Goal: Information Seeking & Learning: Learn about a topic

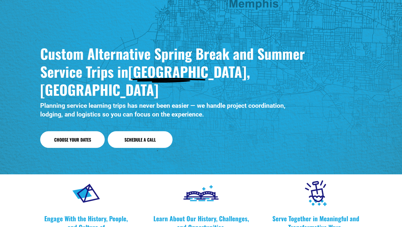
scroll to position [27, 0]
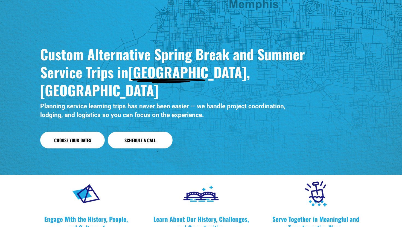
click at [89, 132] on link "Choose Your Dates" at bounding box center [72, 140] width 64 height 17
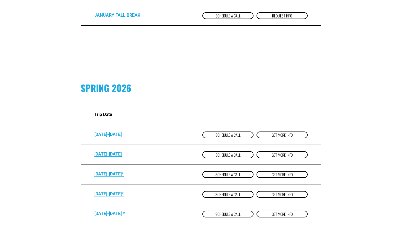
scroll to position [307, 0]
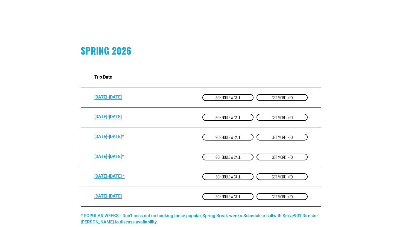
click at [281, 136] on link "get more Info" at bounding box center [281, 137] width 51 height 7
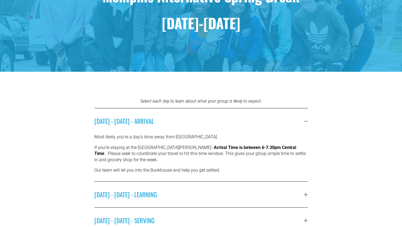
scroll to position [134, 0]
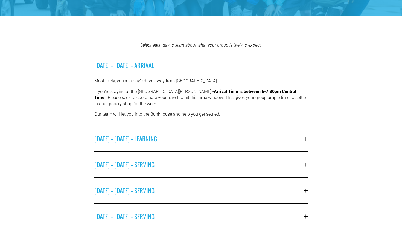
click at [281, 136] on span "SUNDAY - MARCH 8 - LEARNING" at bounding box center [198, 138] width 209 height 9
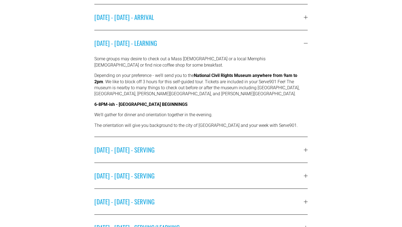
scroll to position [184, 0]
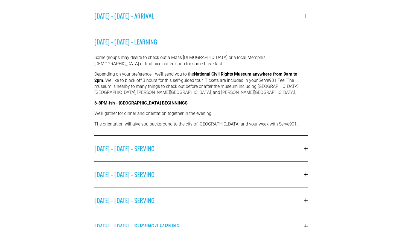
click at [276, 146] on span "MONDAY - MARCH 9 - SERVING" at bounding box center [198, 148] width 209 height 9
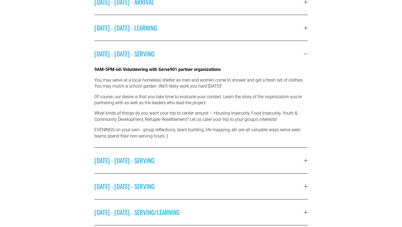
scroll to position [197, 0]
click at [267, 163] on span "TUESDAY - MARCH 10 - SERVING" at bounding box center [198, 160] width 209 height 9
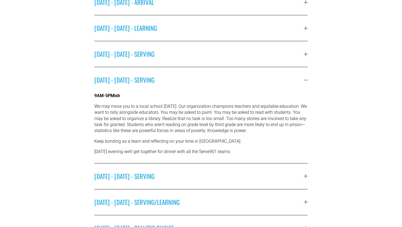
click at [283, 54] on span "MONDAY - MARCH 9 - SERVING" at bounding box center [198, 53] width 209 height 9
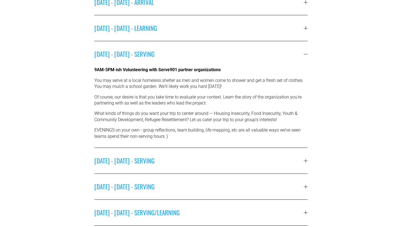
click at [270, 158] on span "TUESDAY - MARCH 10 - SERVING" at bounding box center [198, 160] width 209 height 9
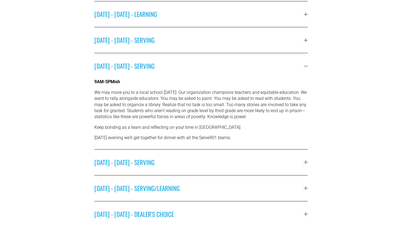
scroll to position [216, 0]
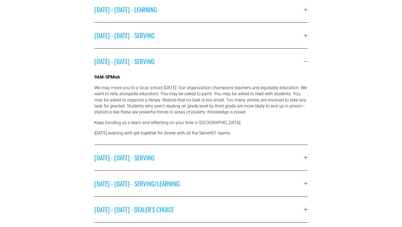
click at [270, 158] on span "WEDNESDAY - MARCH 11 - SERVING" at bounding box center [198, 157] width 209 height 9
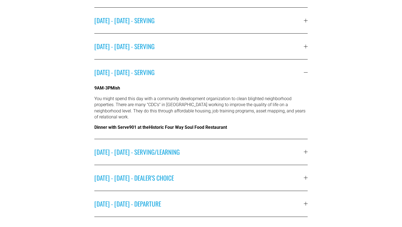
scroll to position [231, 0]
click at [270, 149] on span "THURSDAY - MARCH 12 - SERVING/LEARNING" at bounding box center [198, 152] width 209 height 9
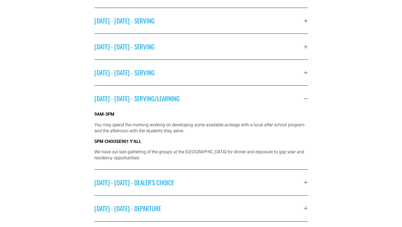
click at [256, 182] on span "FRIDAY - MARCH 13 - DEALER'S CHOICE" at bounding box center [198, 182] width 209 height 9
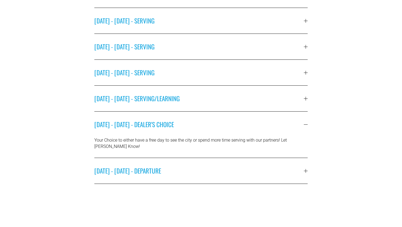
click at [256, 170] on span "SATURDAY - MARCH 14 - DEPARTURE" at bounding box center [198, 170] width 209 height 9
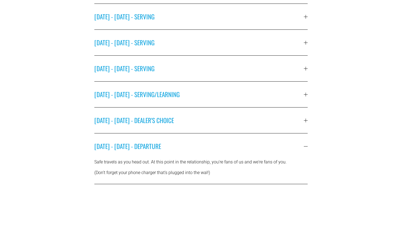
scroll to position [69, 0]
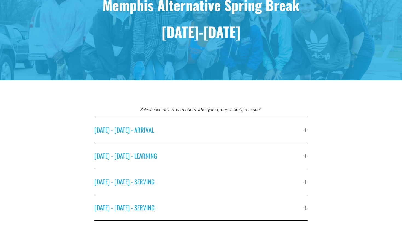
click at [233, 135] on button "SATURDAY - MARCH 7 - ARRIVAL" at bounding box center [200, 130] width 213 height 26
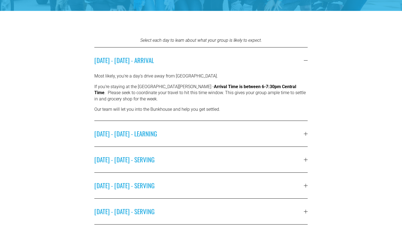
scroll to position [165, 0]
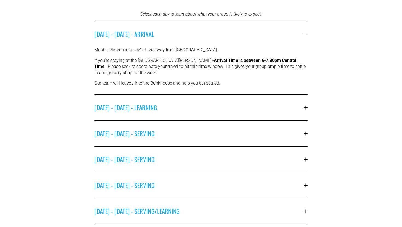
click at [230, 112] on span "SUNDAY - MARCH 8 - LEARNING" at bounding box center [198, 107] width 209 height 9
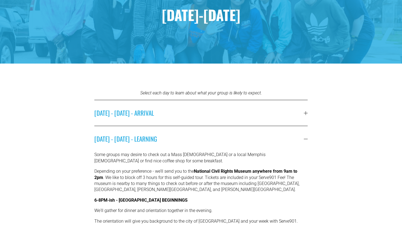
scroll to position [0, 0]
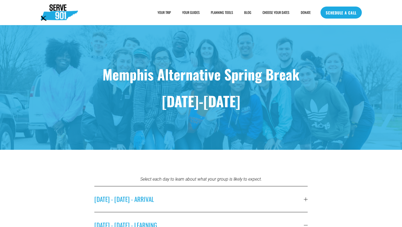
click at [0, 0] on div "SAMPLE SCHEDULE" at bounding box center [0, 0] width 0 height 0
click at [0, 0] on span "SAMPLE SCHEDULE" at bounding box center [0, 0] width 0 height 0
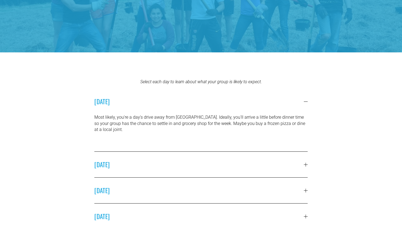
scroll to position [152, 0]
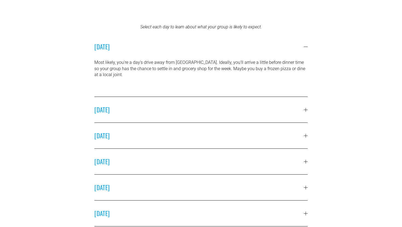
click at [206, 97] on button "SUNDAY" at bounding box center [200, 110] width 213 height 26
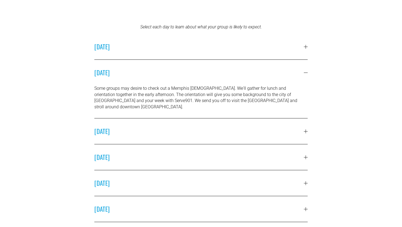
click at [209, 127] on span "MONDAY" at bounding box center [198, 131] width 209 height 9
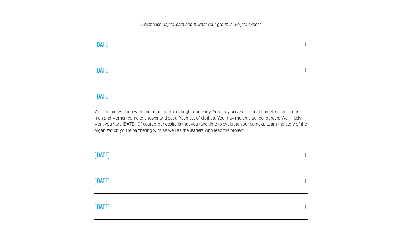
scroll to position [155, 0]
click at [205, 146] on button "TUESDAY" at bounding box center [200, 155] width 213 height 26
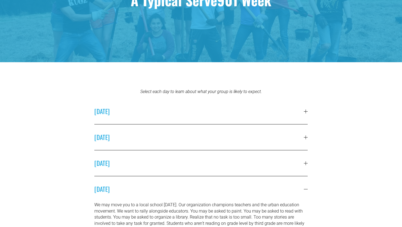
scroll to position [0, 0]
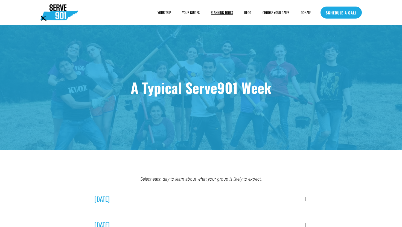
click at [193, 14] on link "YOUR GUIDES" at bounding box center [190, 12] width 17 height 5
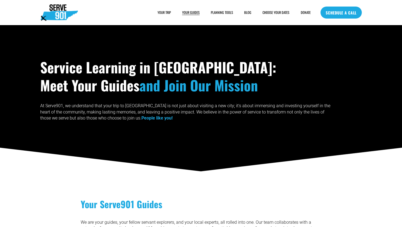
click at [169, 14] on span "YOUR TRIP" at bounding box center [163, 12] width 13 height 5
click at [0, 0] on span "HOUSING" at bounding box center [0, 0] width 0 height 0
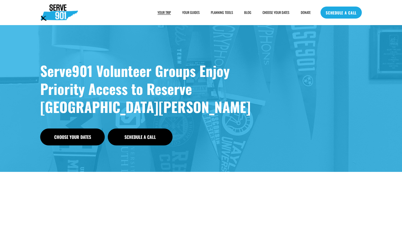
click at [0, 0] on span "FOOD" at bounding box center [0, 0] width 0 height 0
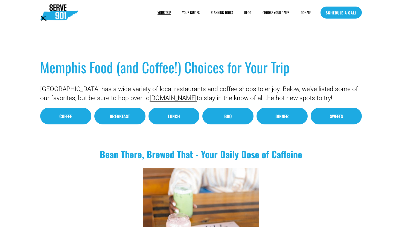
click at [0, 0] on span "FAQs" at bounding box center [0, 0] width 0 height 0
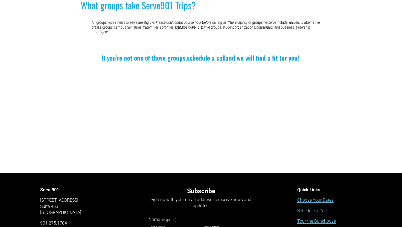
scroll to position [622, 0]
